Goal: Task Accomplishment & Management: Complete application form

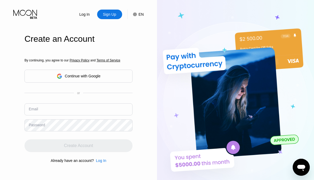
click at [79, 108] on input "text" at bounding box center [78, 110] width 108 height 12
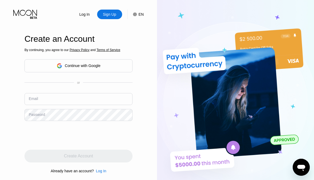
click at [65, 95] on input "text" at bounding box center [78, 99] width 108 height 12
click at [74, 99] on input "text" at bounding box center [78, 99] width 108 height 12
type input "[EMAIL_ADDRESS][DOMAIN_NAME]"
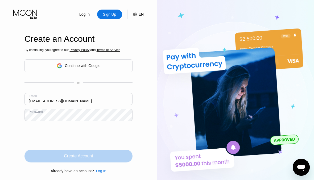
click at [72, 159] on div "Create Account" at bounding box center [78, 156] width 29 height 5
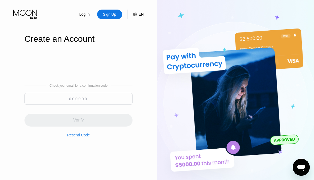
click at [76, 99] on input at bounding box center [78, 99] width 108 height 12
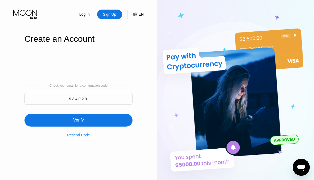
type input "934020"
click at [83, 122] on div "Verify" at bounding box center [78, 120] width 11 height 5
